Goal: Information Seeking & Learning: Learn about a topic

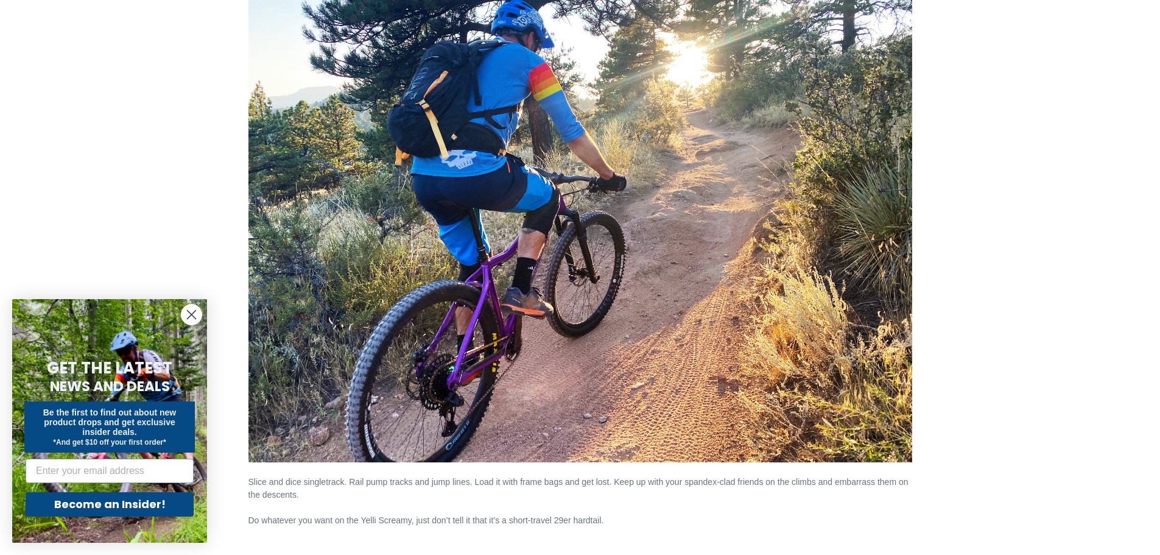
scroll to position [1427, 0]
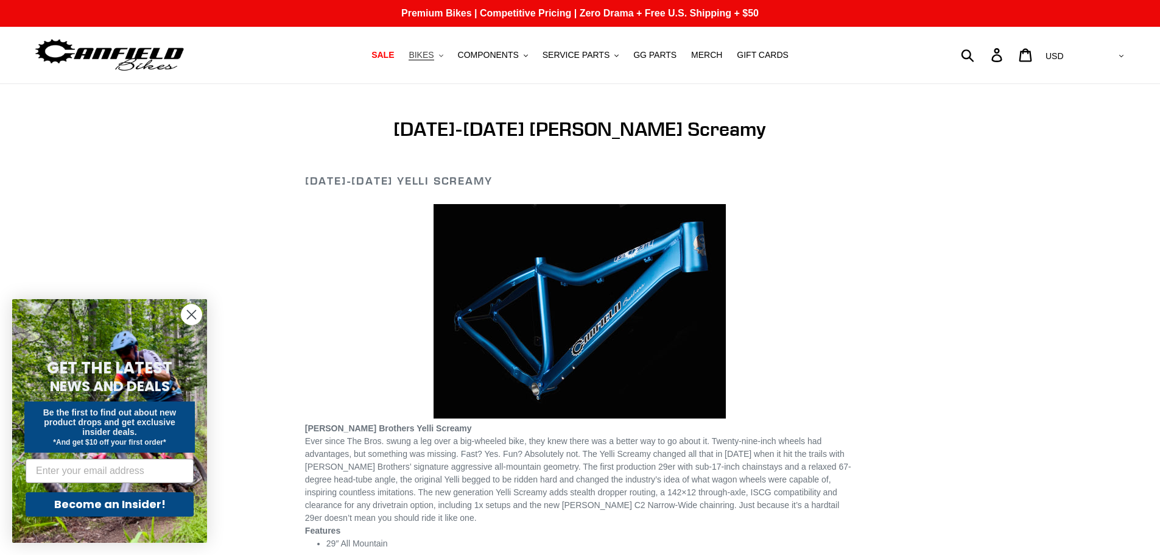
click at [431, 57] on span "BIKES" at bounding box center [421, 55] width 25 height 10
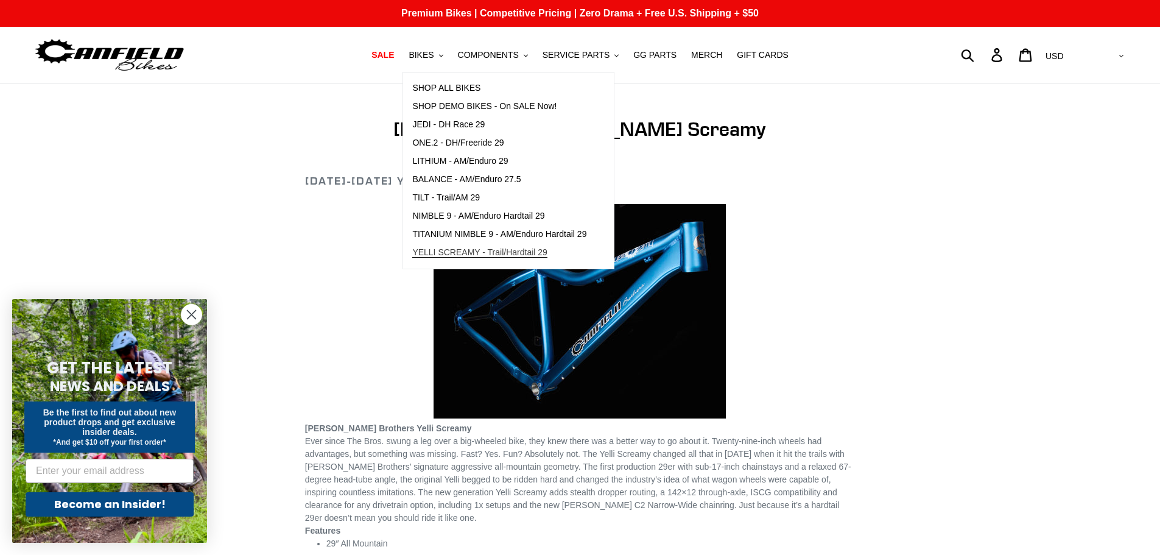
click at [448, 253] on span "YELLI SCREAMY - Trail/Hardtail 29" at bounding box center [479, 252] width 135 height 10
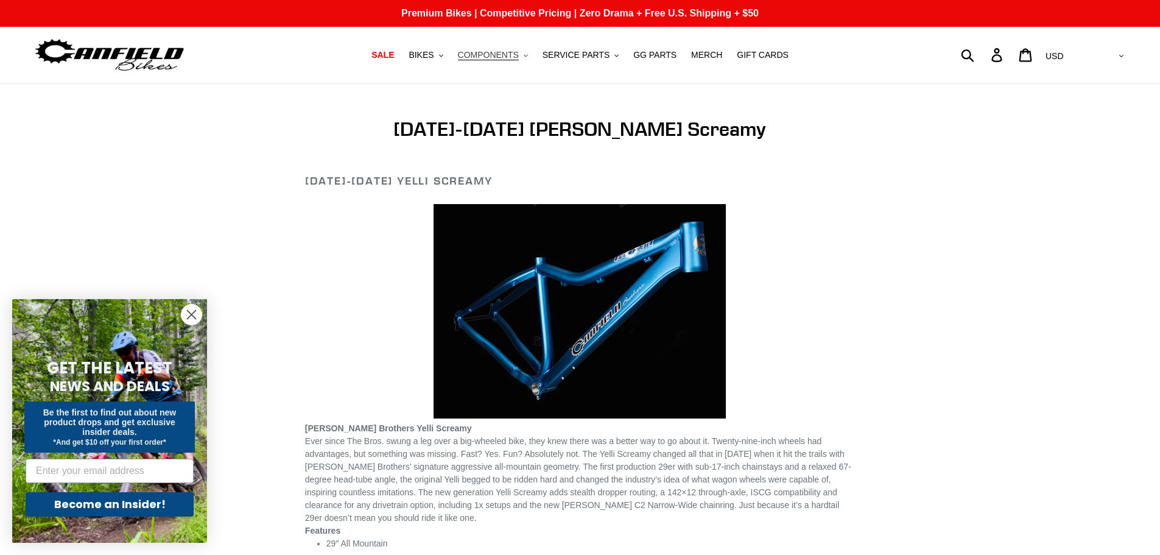
click at [482, 57] on span "COMPONENTS" at bounding box center [488, 55] width 61 height 10
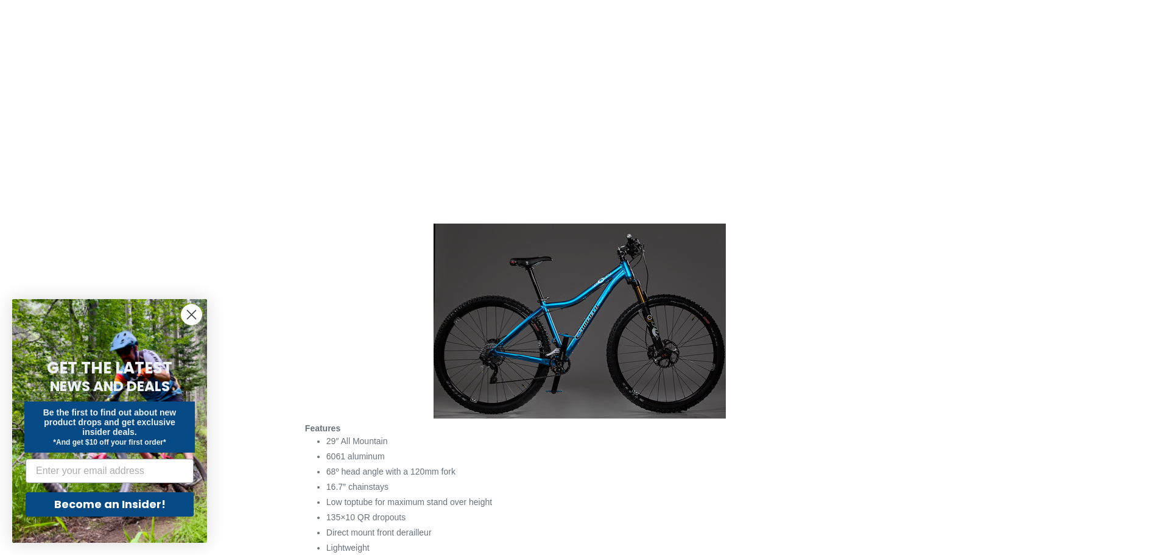
scroll to position [307, 0]
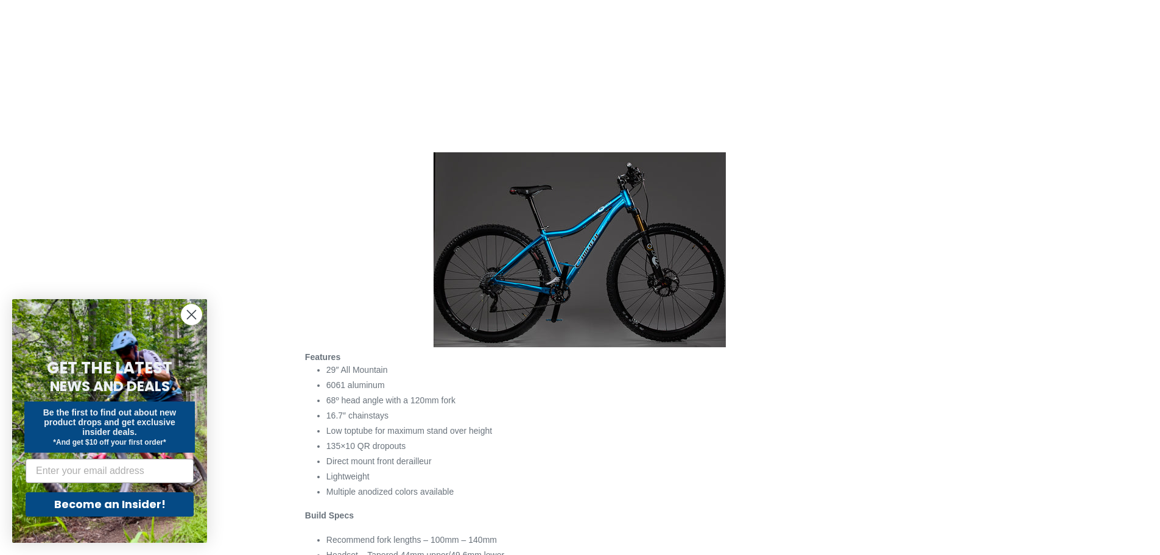
click at [590, 223] on img at bounding box center [580, 249] width 292 height 195
